Goal: Transaction & Acquisition: Purchase product/service

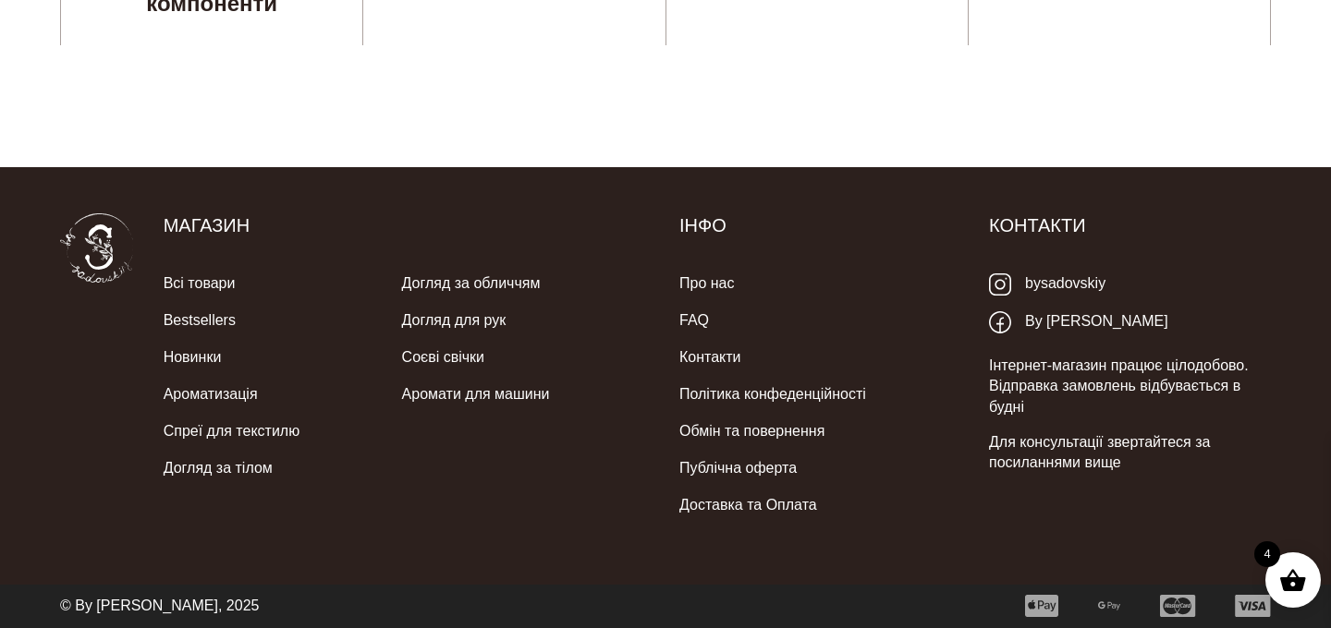
scroll to position [5514, 0]
click at [1048, 283] on link "bysadovskiy" at bounding box center [1047, 284] width 116 height 38
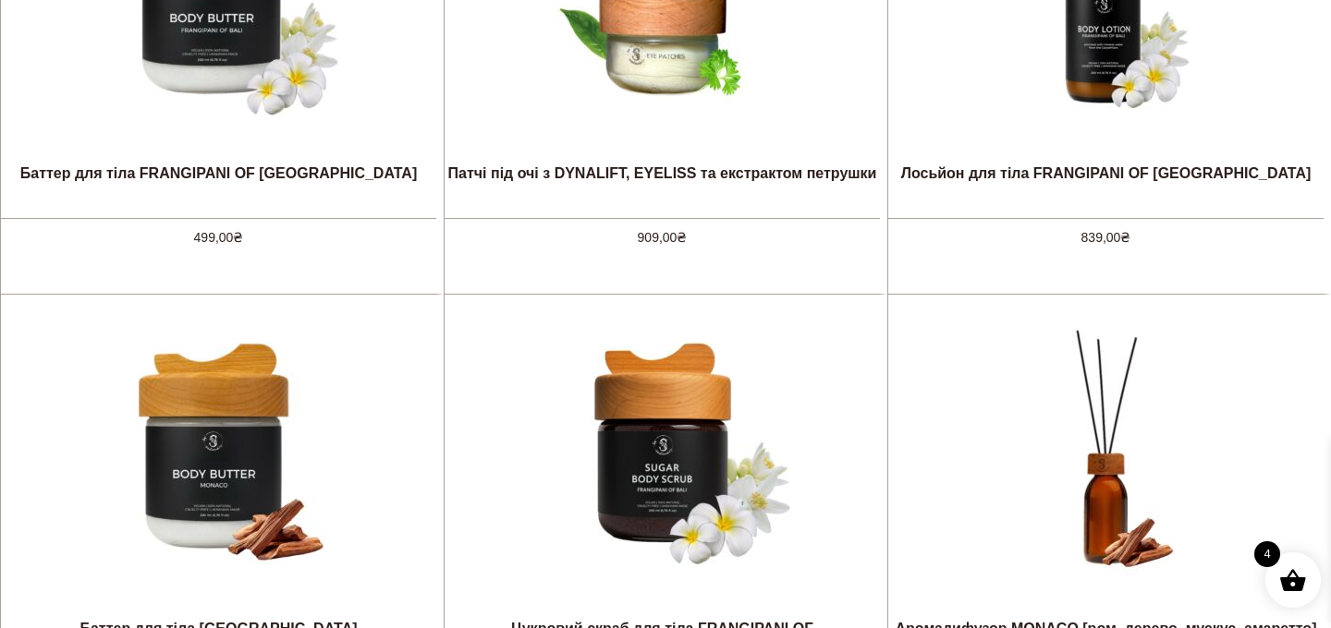
scroll to position [537, 0]
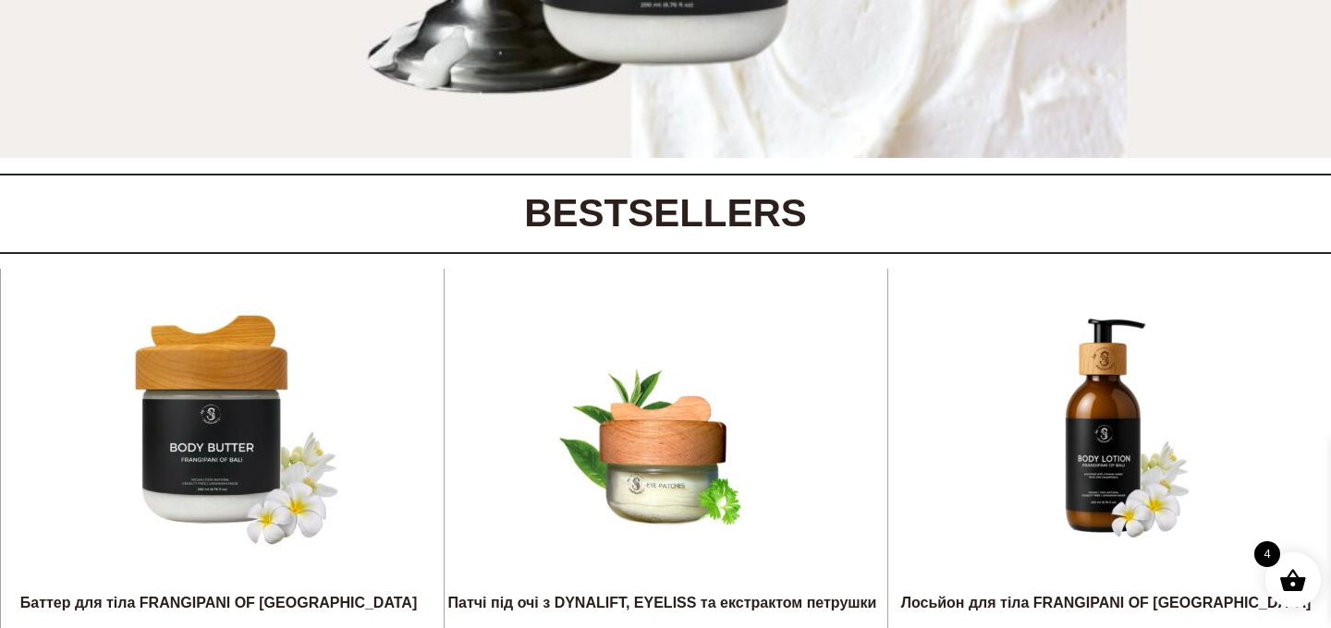
click at [1297, 589] on span at bounding box center [1293, 580] width 28 height 28
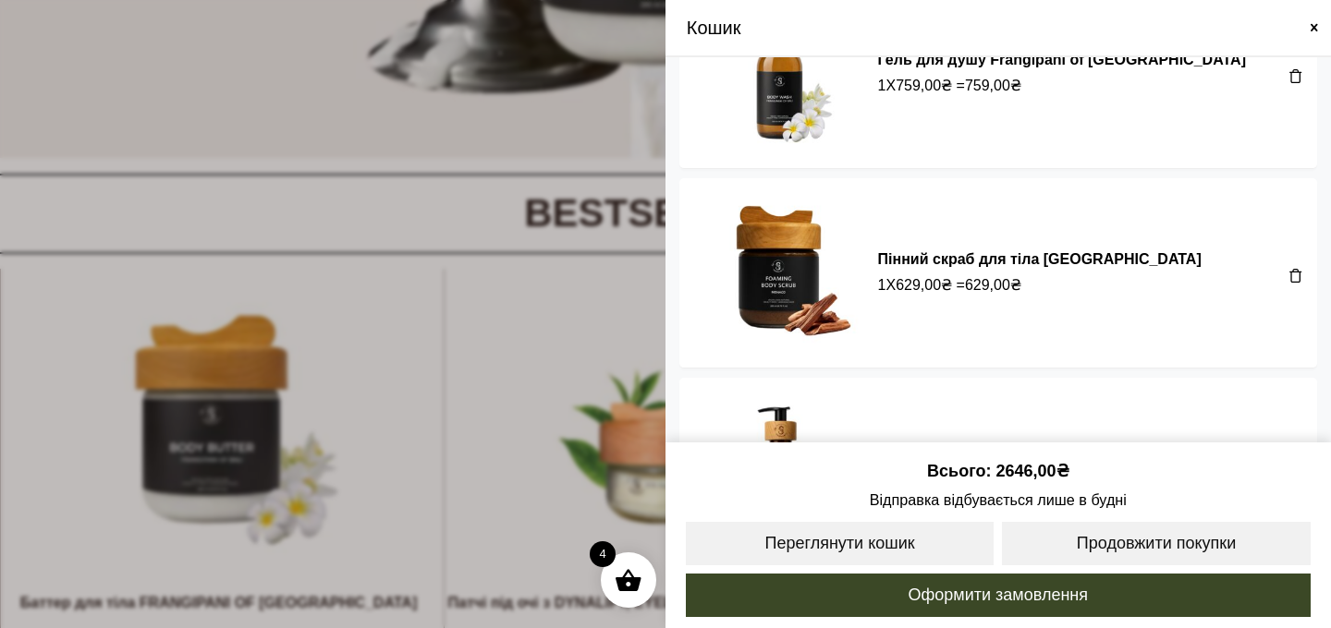
scroll to position [96, 0]
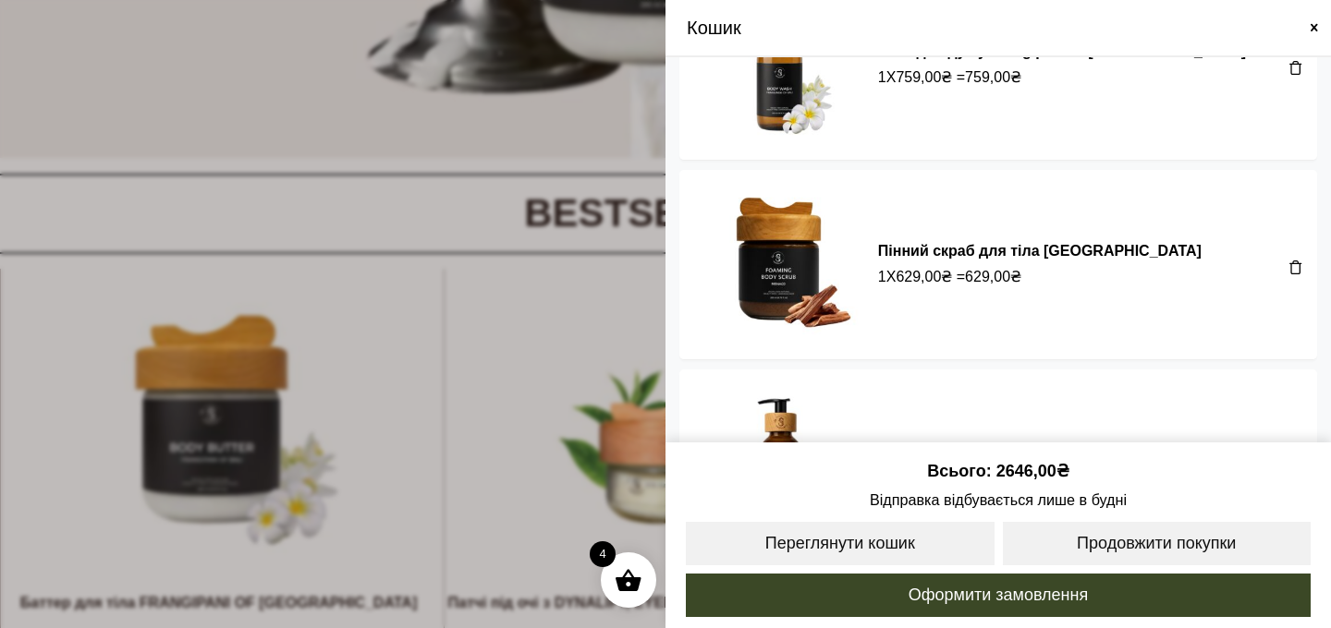
click at [1288, 260] on span at bounding box center [1295, 267] width 15 height 15
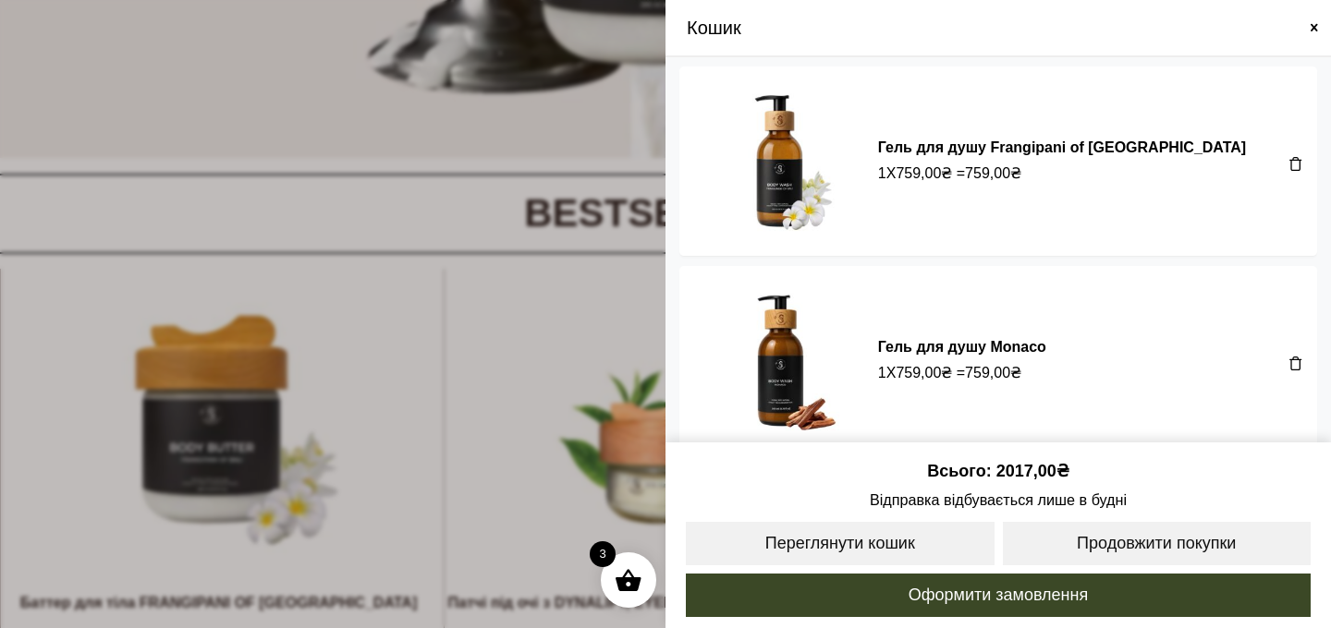
scroll to position [81, 0]
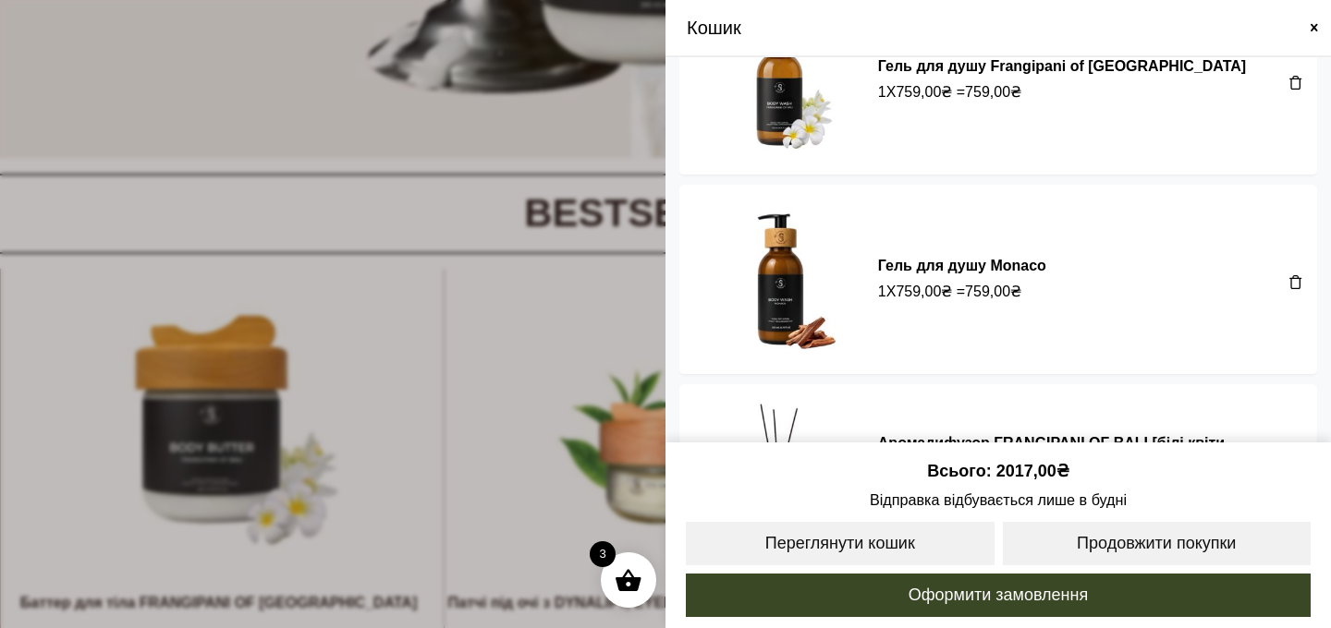
click at [1288, 274] on span at bounding box center [1295, 281] width 15 height 15
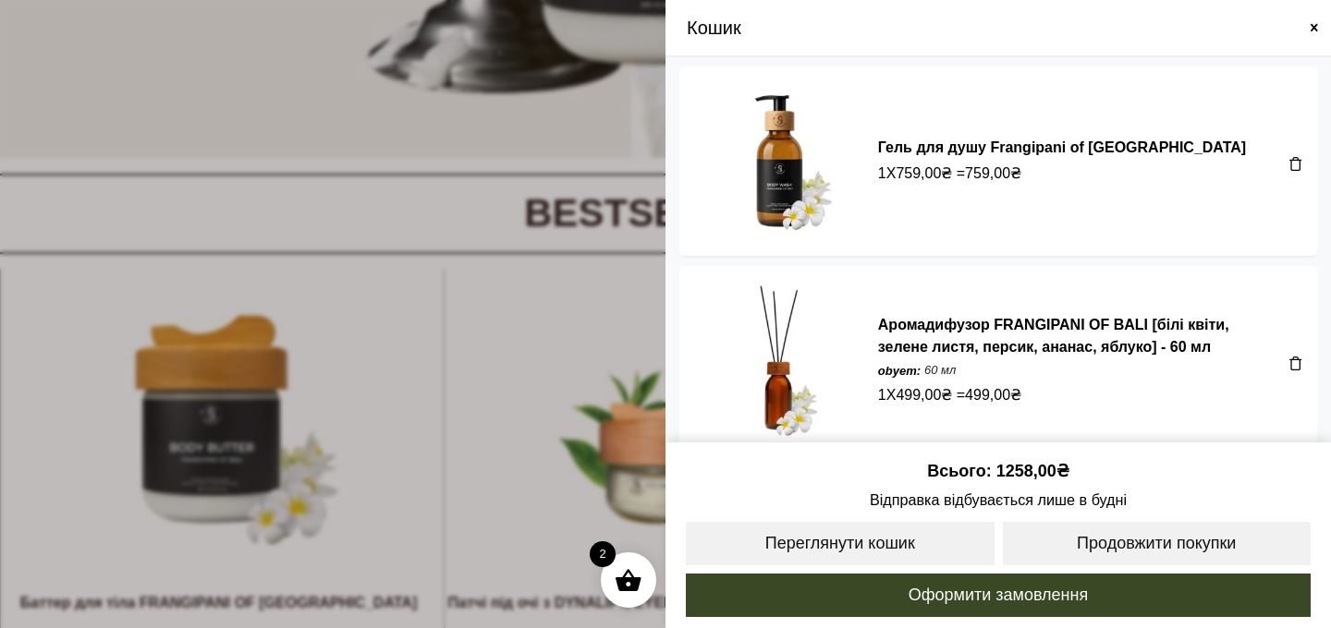
scroll to position [18, 0]
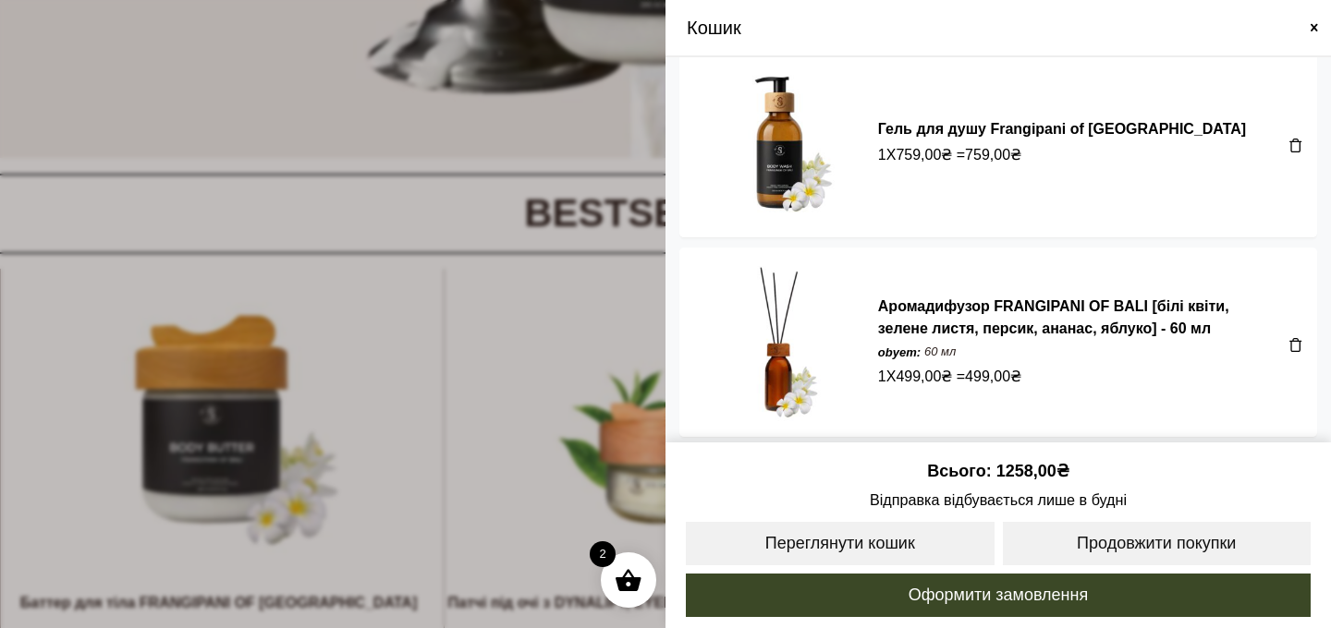
click at [1289, 339] on span at bounding box center [1295, 344] width 15 height 15
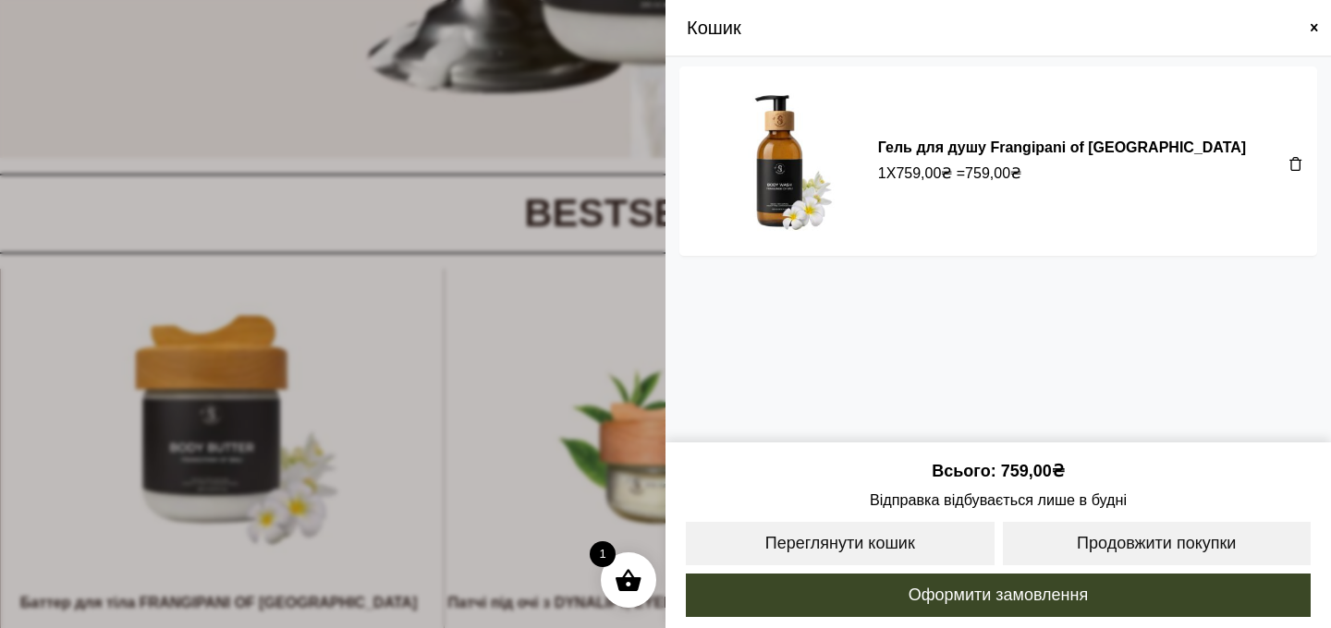
click at [1308, 35] on div "Кошик" at bounding box center [998, 28] width 638 height 28
click at [1311, 27] on span at bounding box center [1314, 27] width 15 height 15
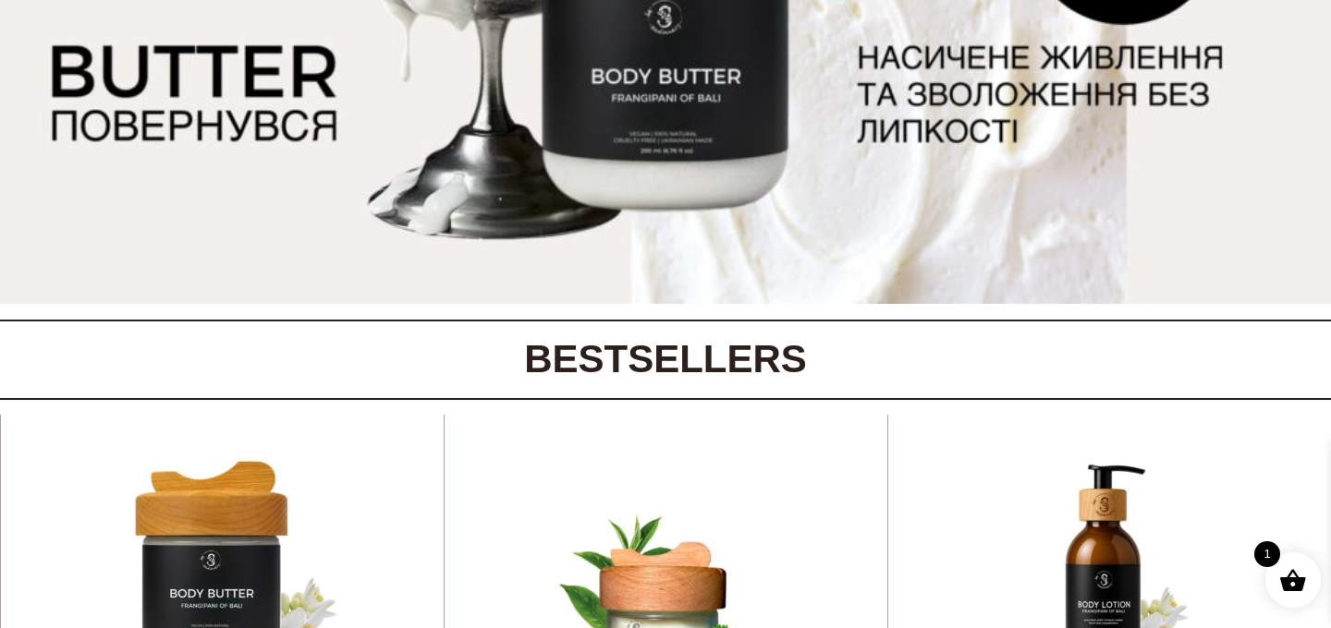
scroll to position [0, 0]
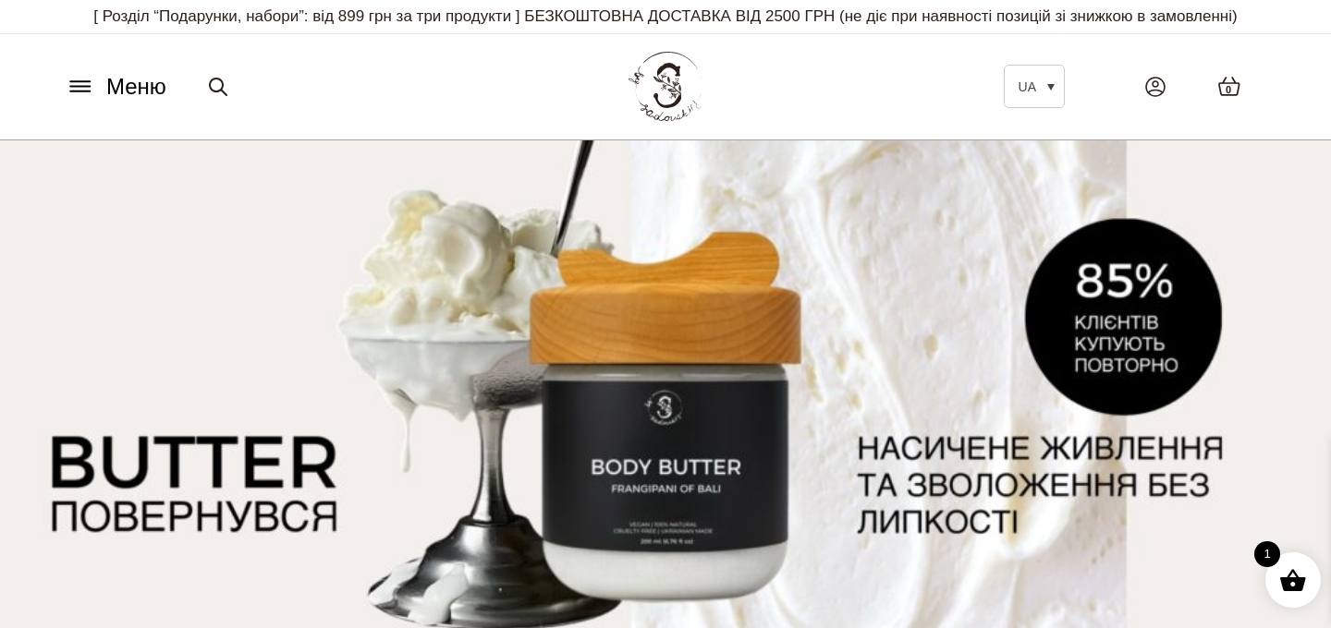
click at [104, 103] on button "Меню" at bounding box center [116, 86] width 112 height 35
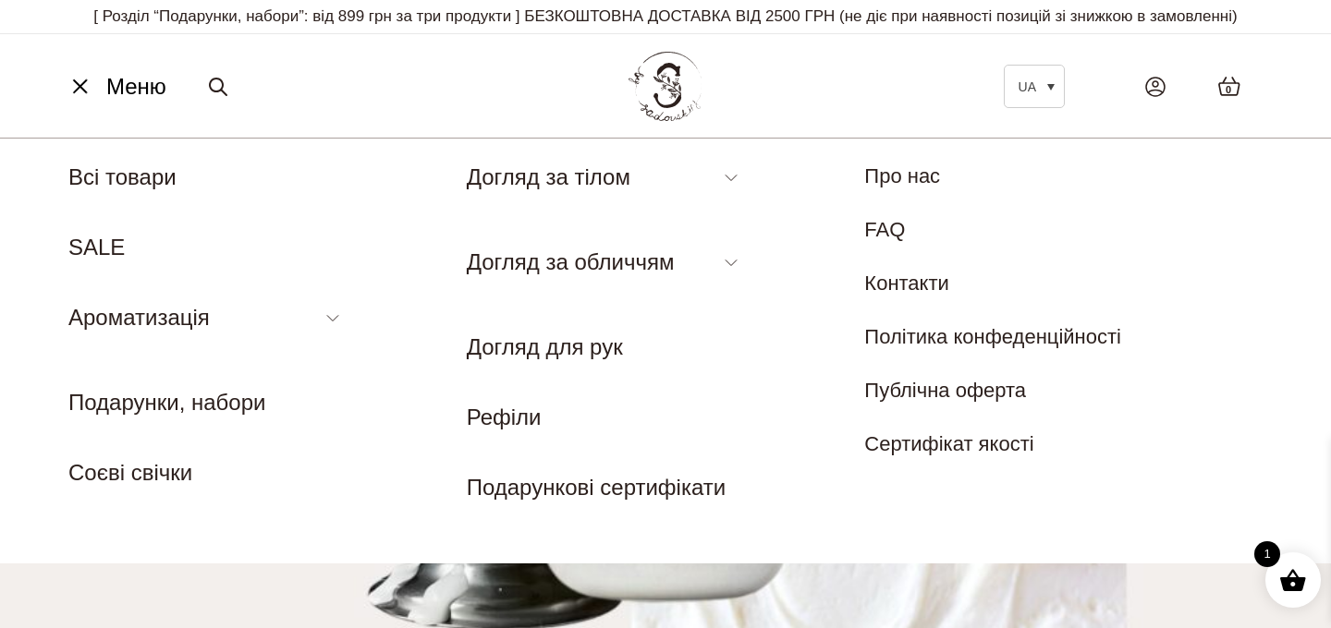
click at [128, 538] on div "UA EN Всі товари SALE Ароматизація Аромадифузор Спрей для текстилю Ароматичні с…" at bounding box center [267, 351] width 398 height 381
click at [150, 415] on link "Подарунки, набори" at bounding box center [166, 402] width 197 height 25
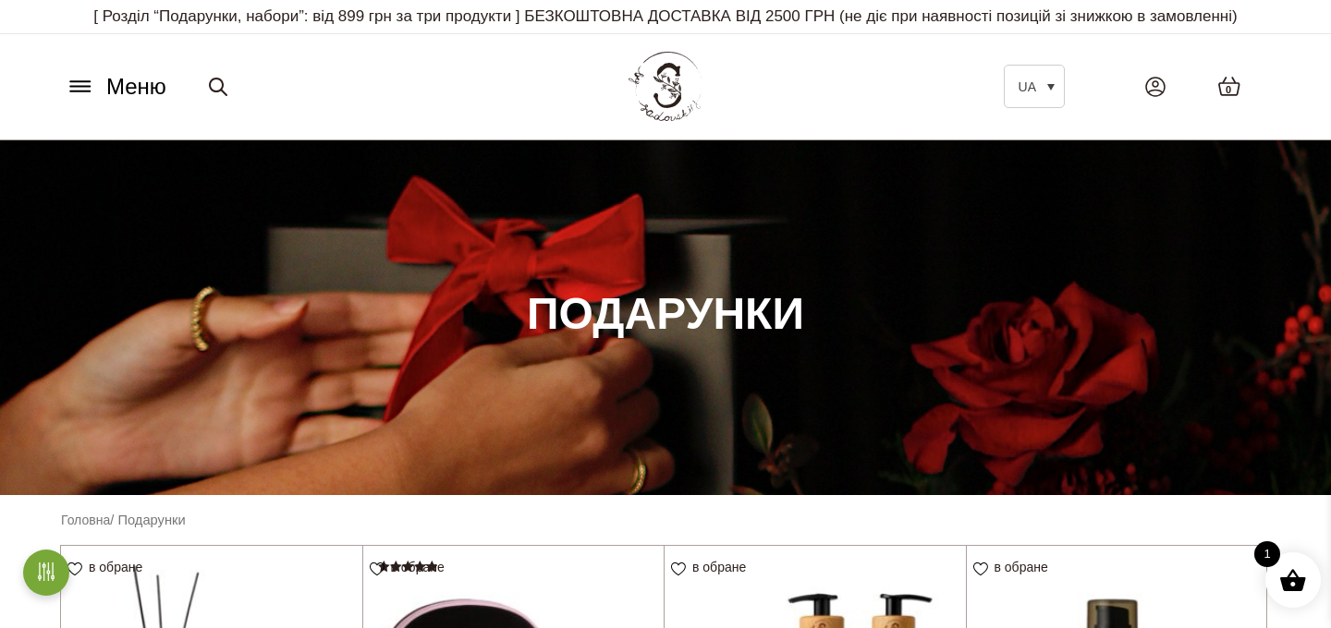
click at [126, 104] on span "Меню" at bounding box center [136, 86] width 60 height 33
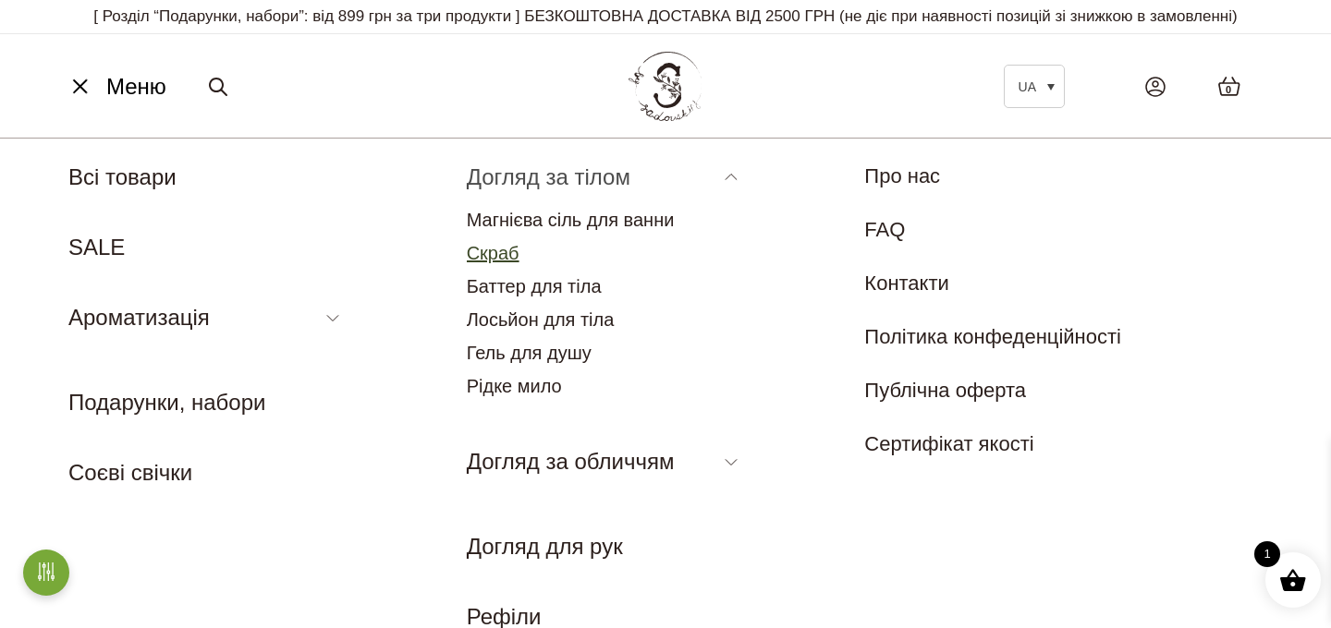
click at [492, 263] on link "Скраб" at bounding box center [493, 253] width 53 height 20
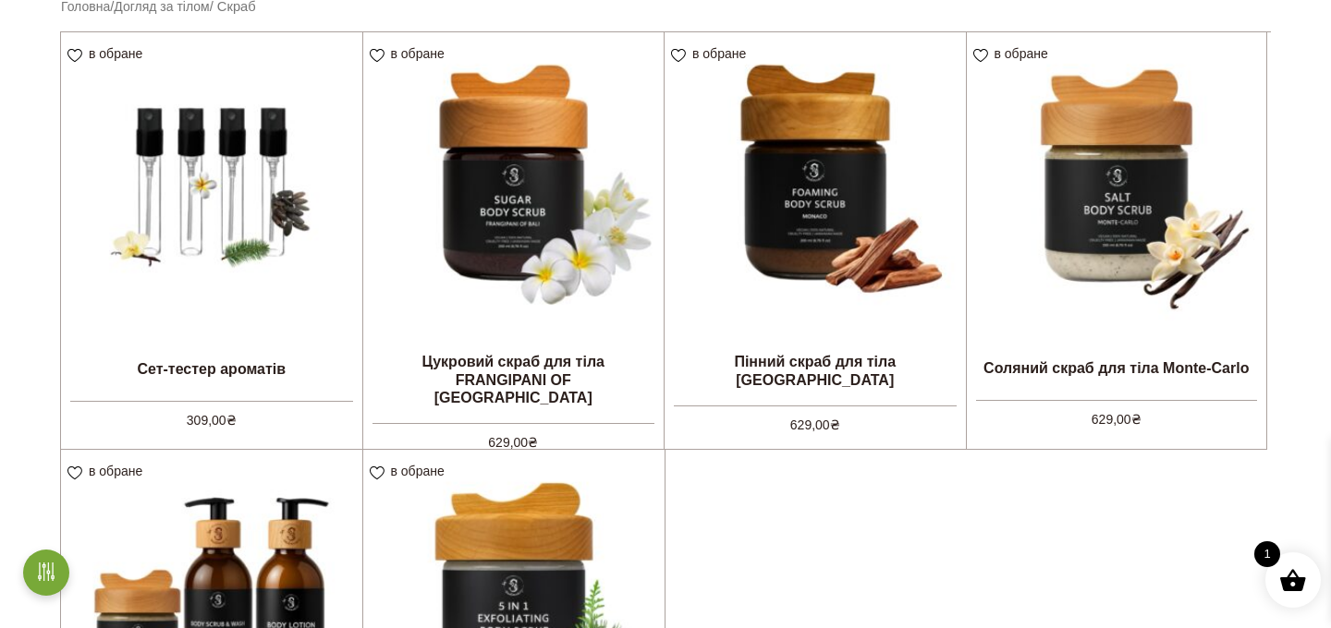
scroll to position [566, 0]
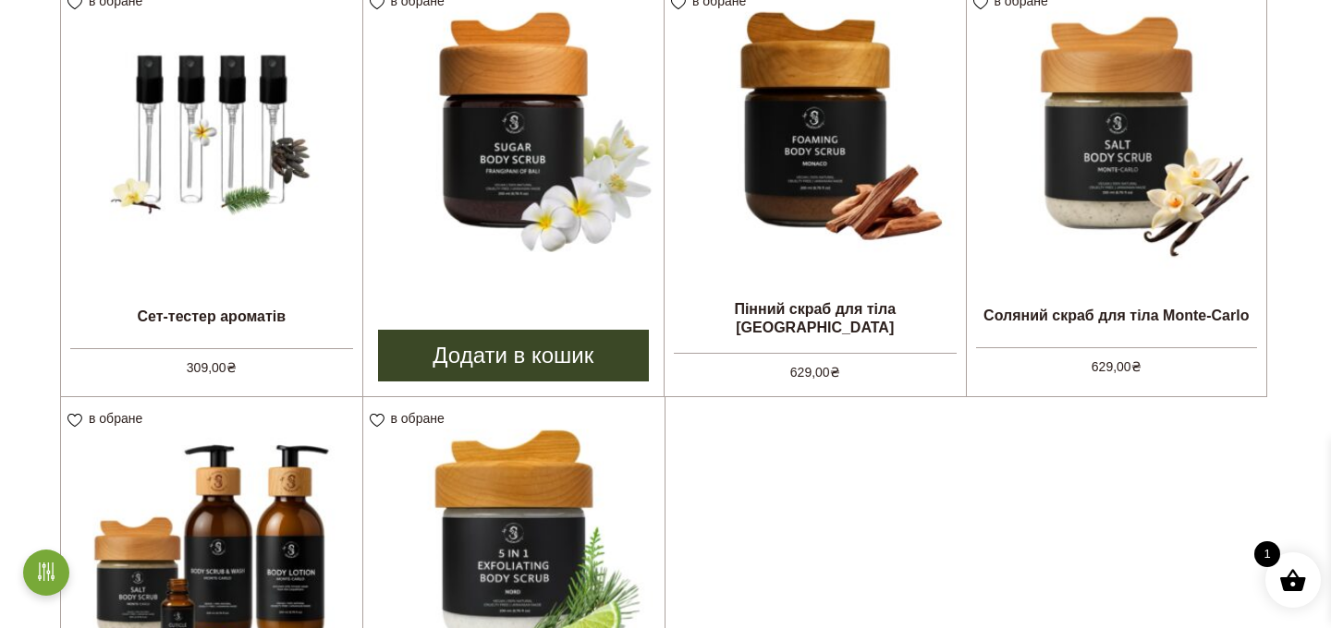
click at [561, 259] on img at bounding box center [513, 130] width 301 height 301
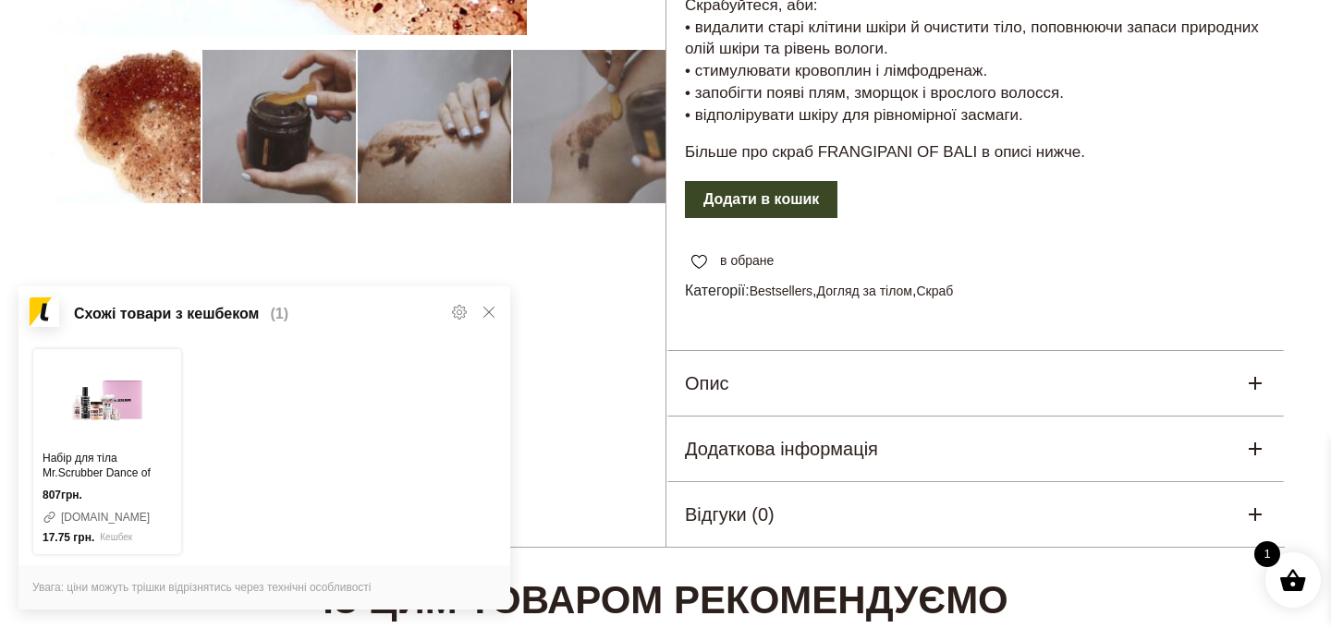
scroll to position [670, 0]
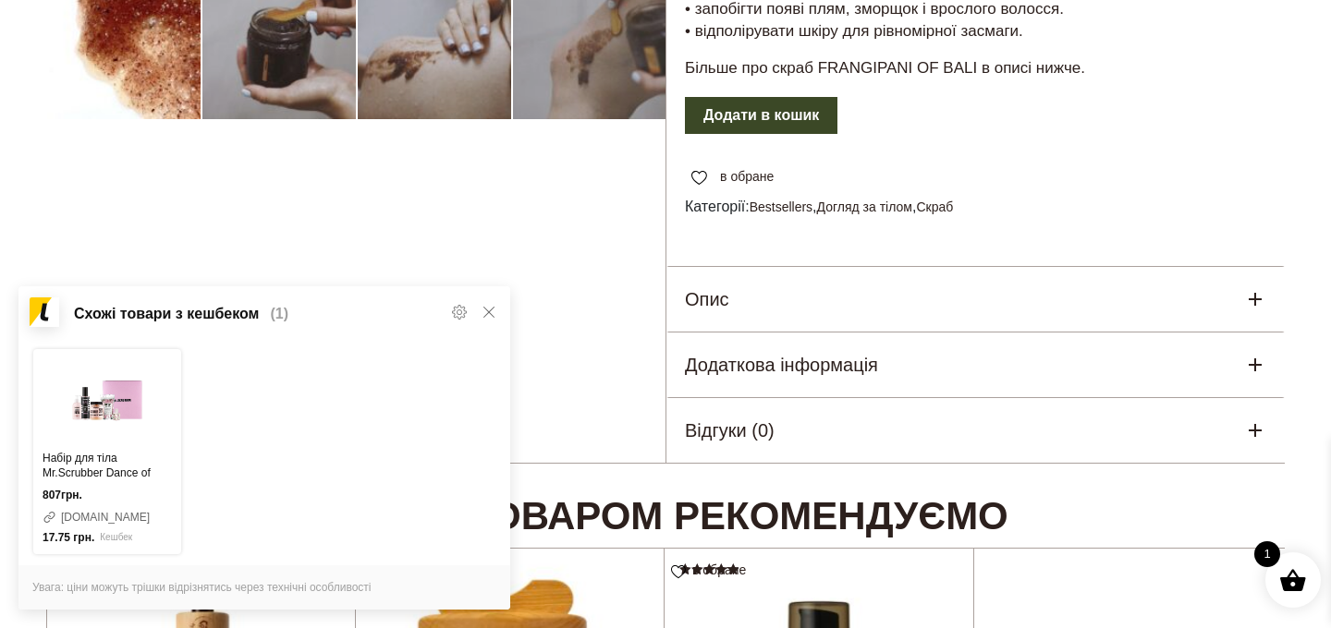
click at [745, 297] on div "Опис" at bounding box center [975, 299] width 618 height 65
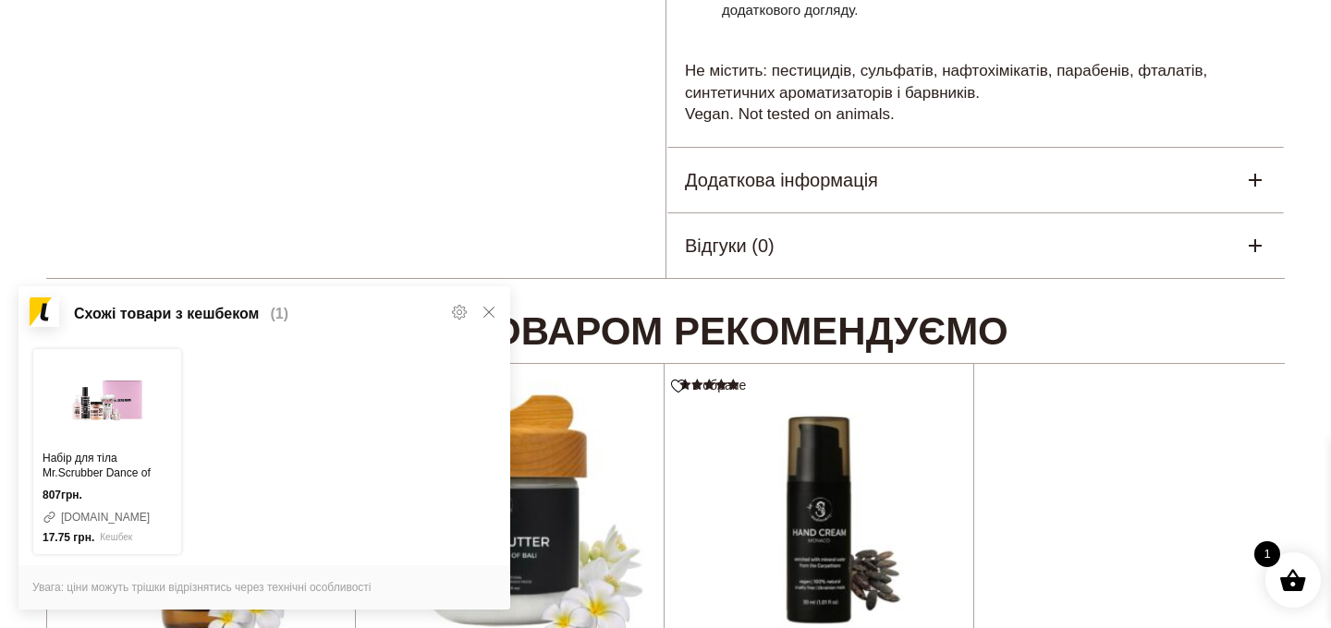
scroll to position [1727, 0]
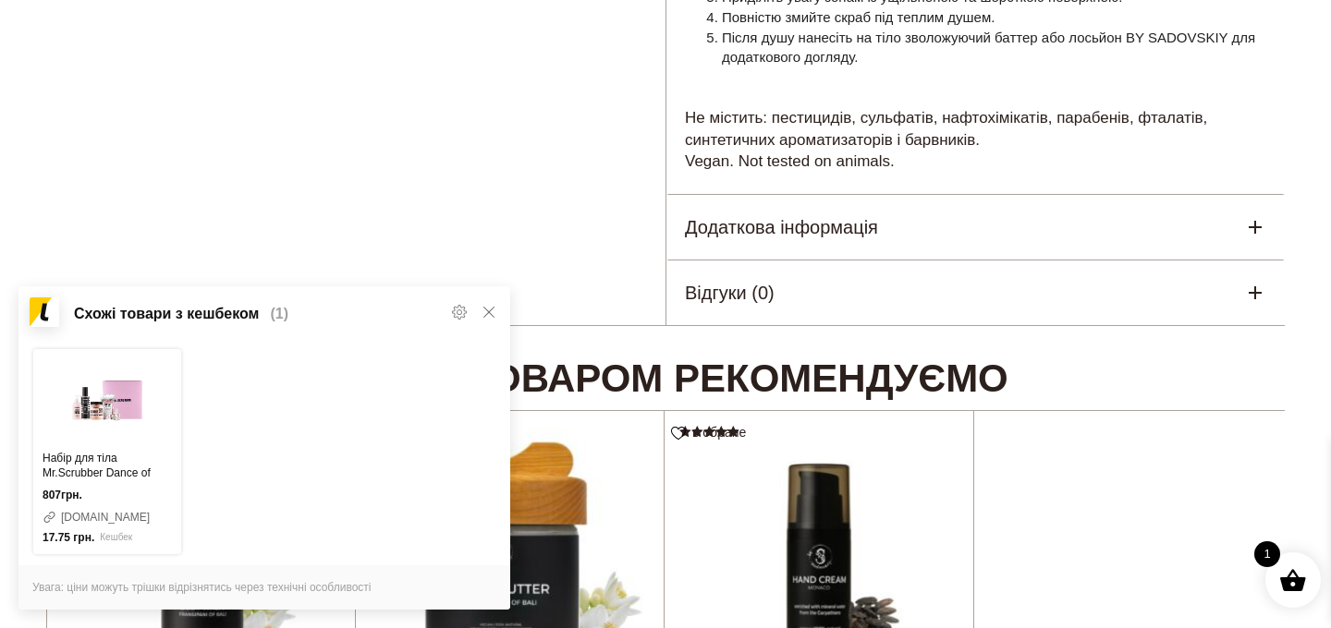
click at [496, 313] on div "Схожі товари з кешбеком (1) Набір для тіла Mr.Scrubber Dance of Roses (цукровий…" at bounding box center [264, 447] width 492 height 323
click at [484, 311] on icon at bounding box center [488, 312] width 15 height 15
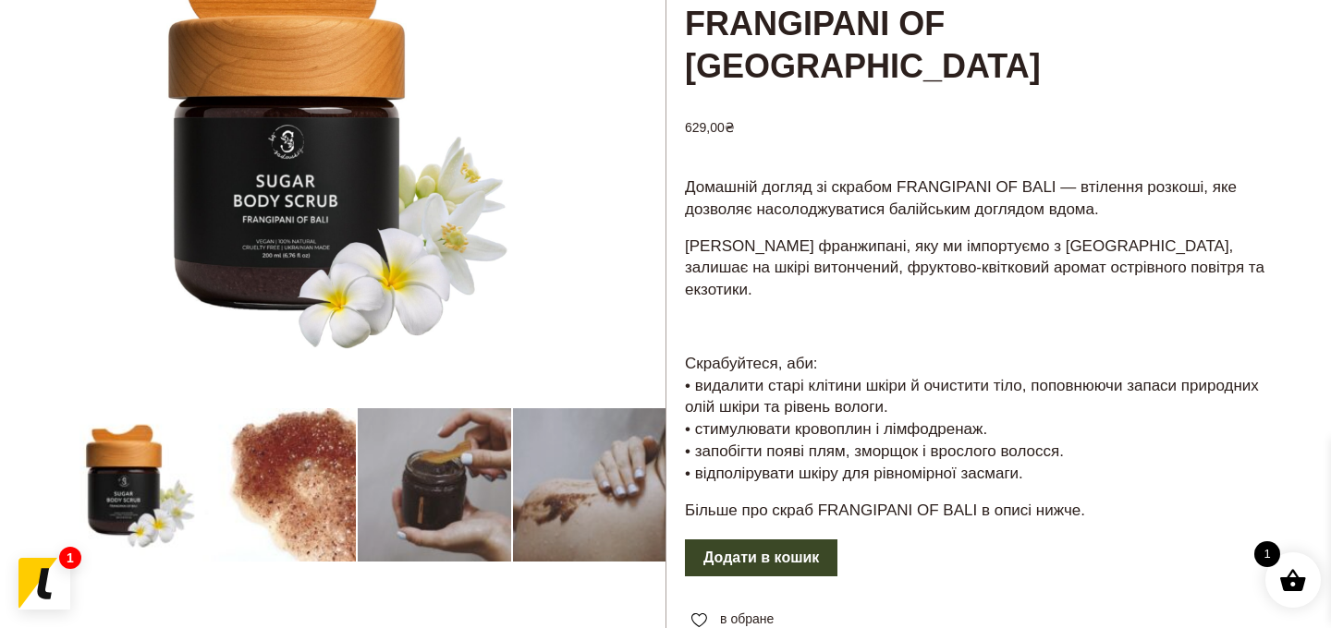
scroll to position [251, 0]
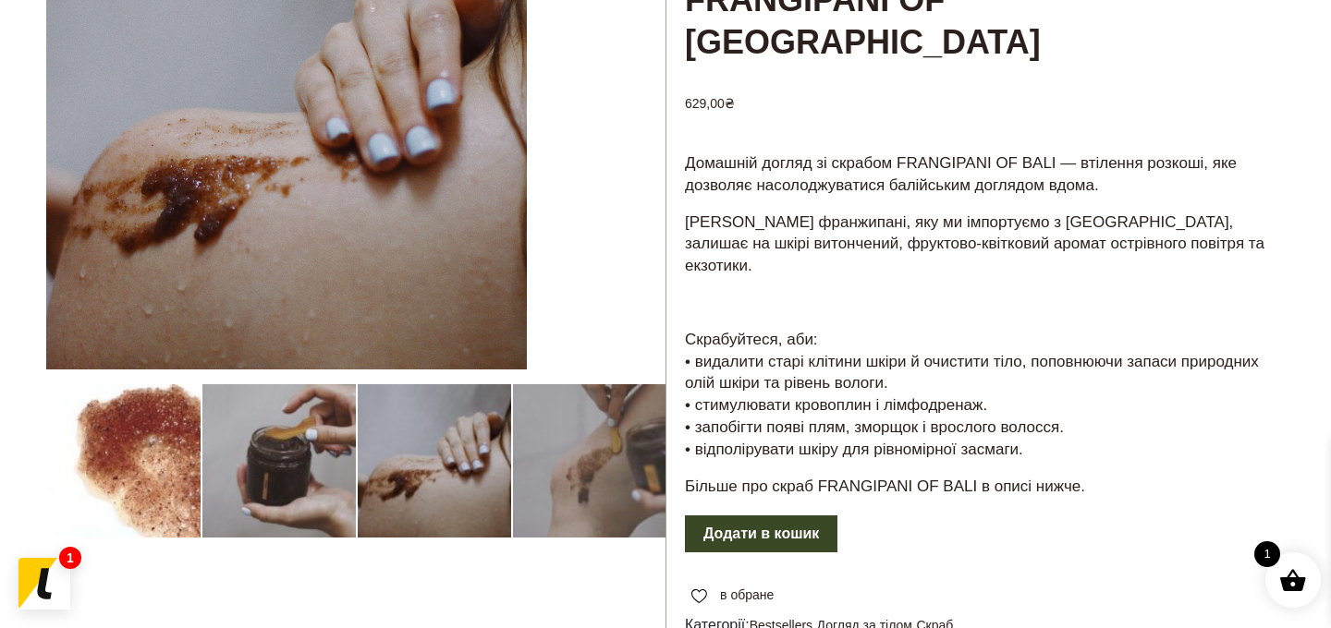
click at [772, 516] on button "Додати в кошик" at bounding box center [761, 534] width 152 height 37
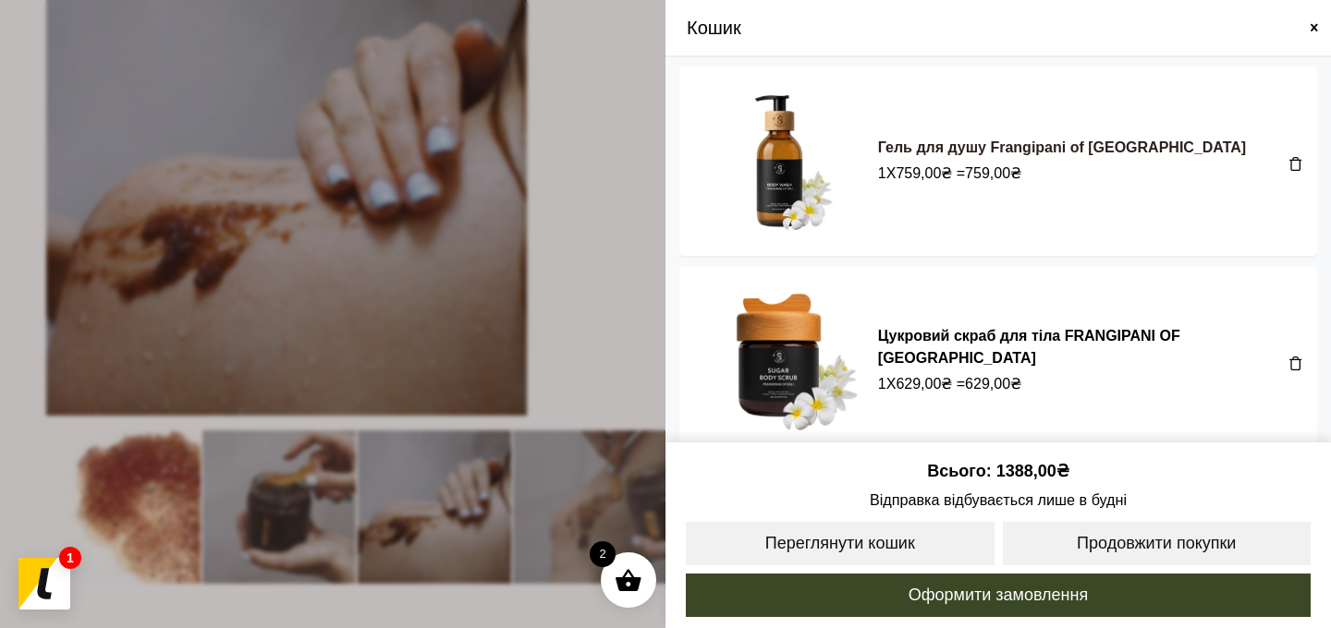
scroll to position [18, 0]
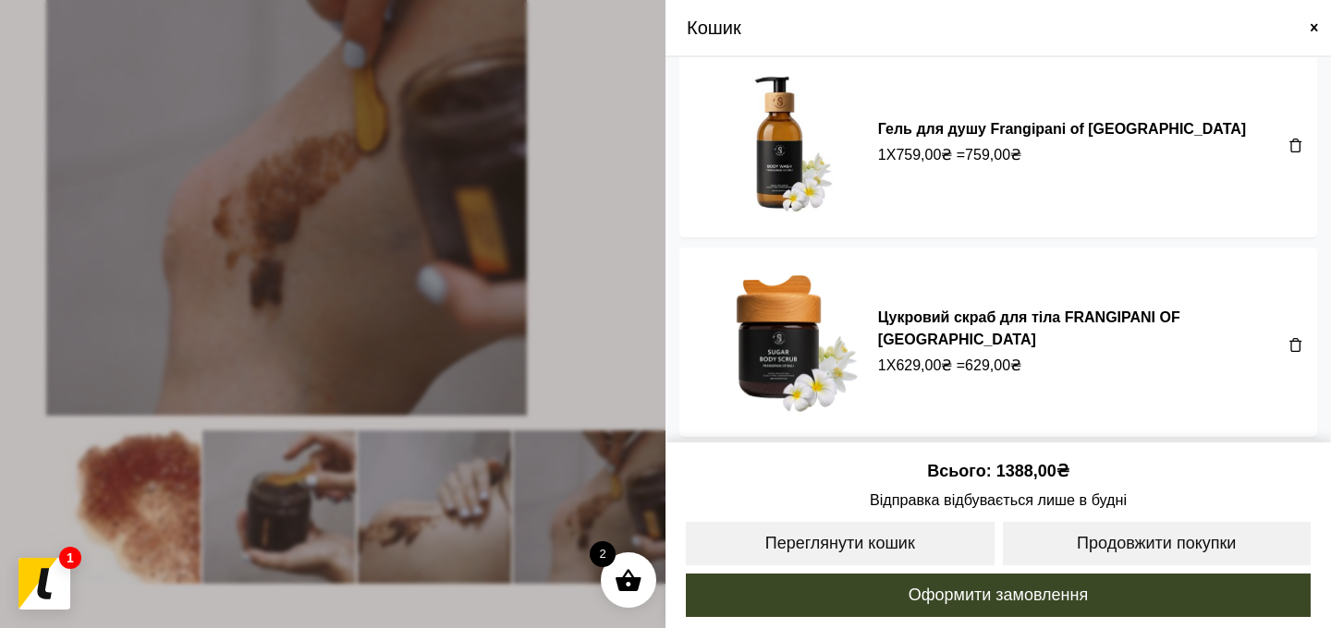
click at [624, 168] on span at bounding box center [665, 314] width 1331 height 628
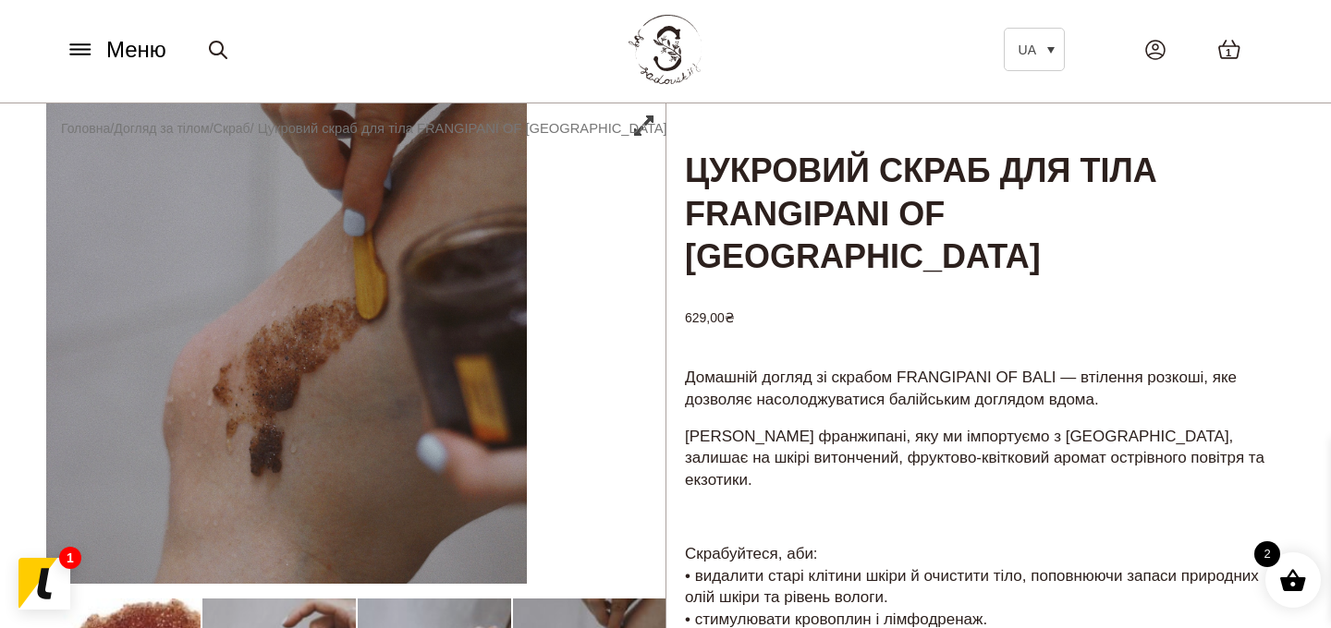
scroll to position [0, 0]
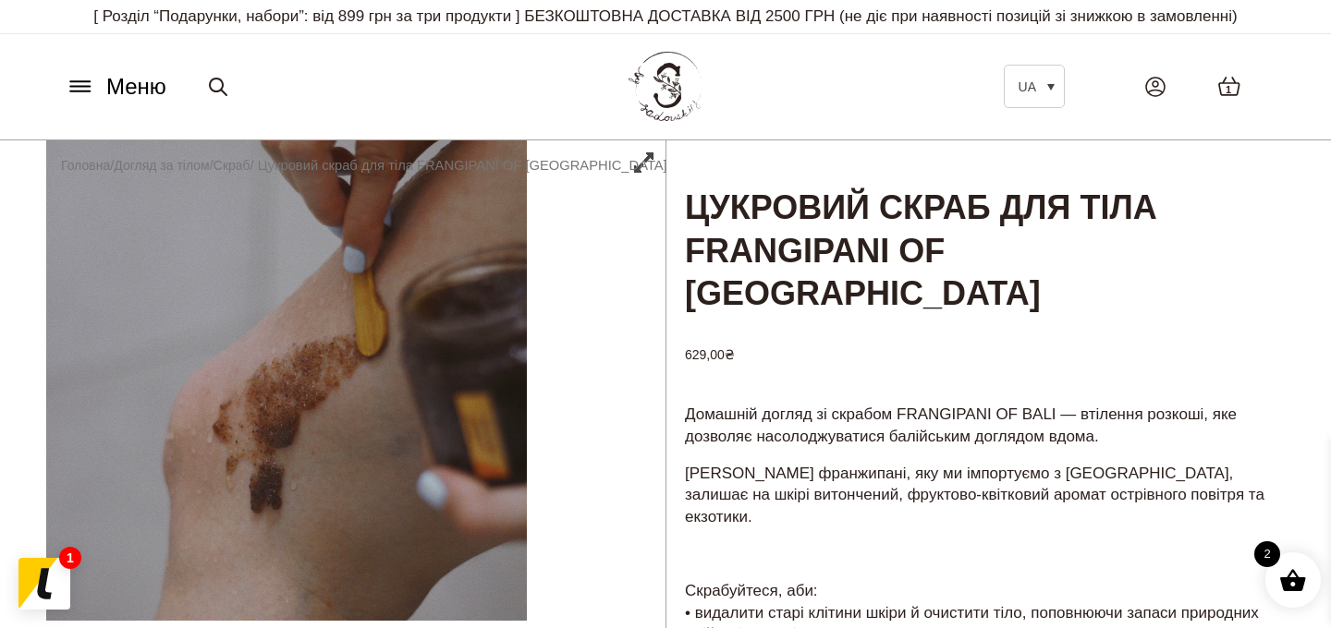
click at [132, 104] on span "Меню" at bounding box center [136, 86] width 60 height 33
